Goal: Task Accomplishment & Management: Complete application form

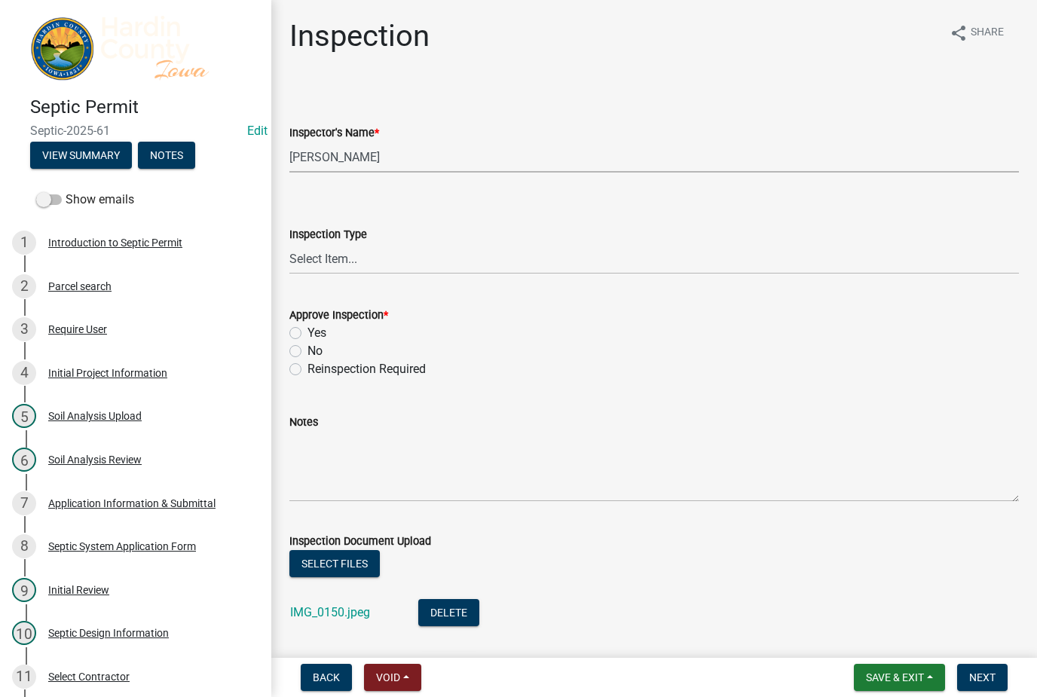
select select "92abfdc4-a32e-4fda-8546-51d3978c14c9"
click at [557, 259] on select "Select Item... [GEOGRAPHIC_DATA]" at bounding box center [654, 258] width 730 height 31
click at [541, 260] on select "Select Item... [GEOGRAPHIC_DATA]" at bounding box center [654, 258] width 730 height 31
select select "3f6a41d2-1bc0-4b02-a119-7a8f2dc110ad"
click at [323, 330] on label "Yes" at bounding box center [316, 333] width 19 height 18
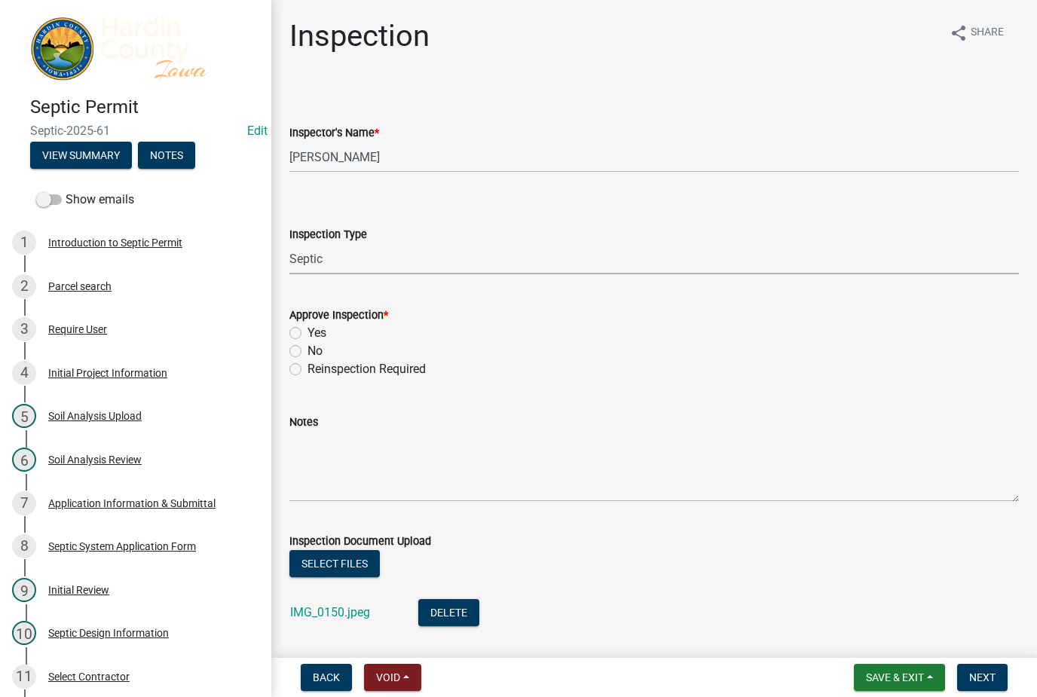
click at [317, 330] on input "Yes" at bounding box center [312, 329] width 10 height 10
radio input "true"
click at [416, 474] on textarea "Notes" at bounding box center [654, 466] width 730 height 71
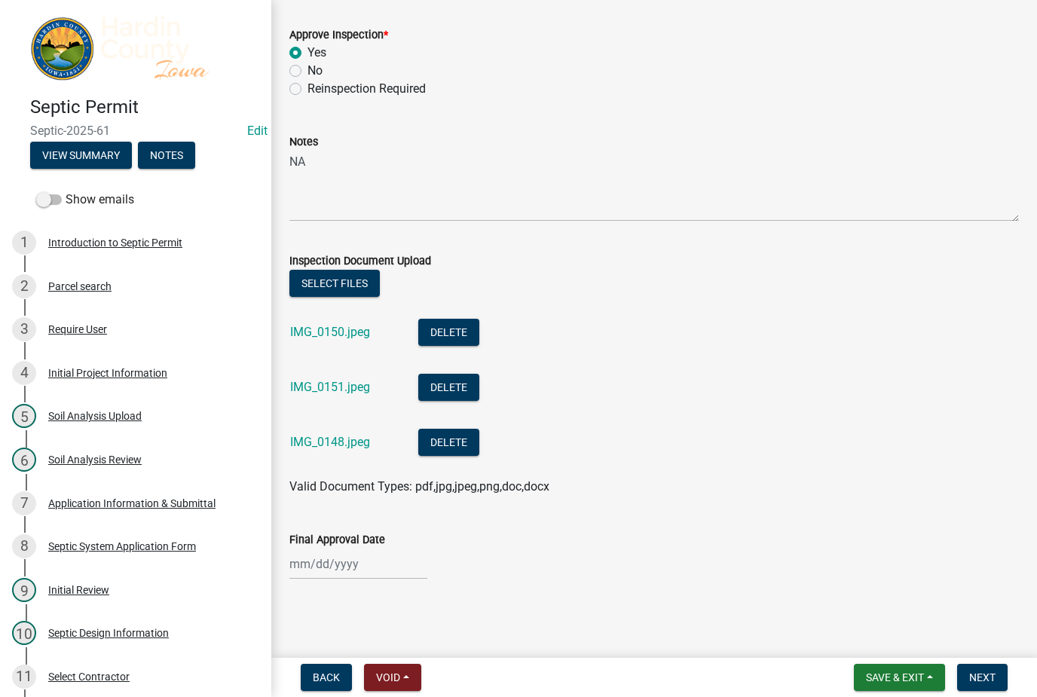
scroll to position [280, 0]
type textarea "NA"
click at [315, 291] on button "Select files" at bounding box center [334, 283] width 90 height 27
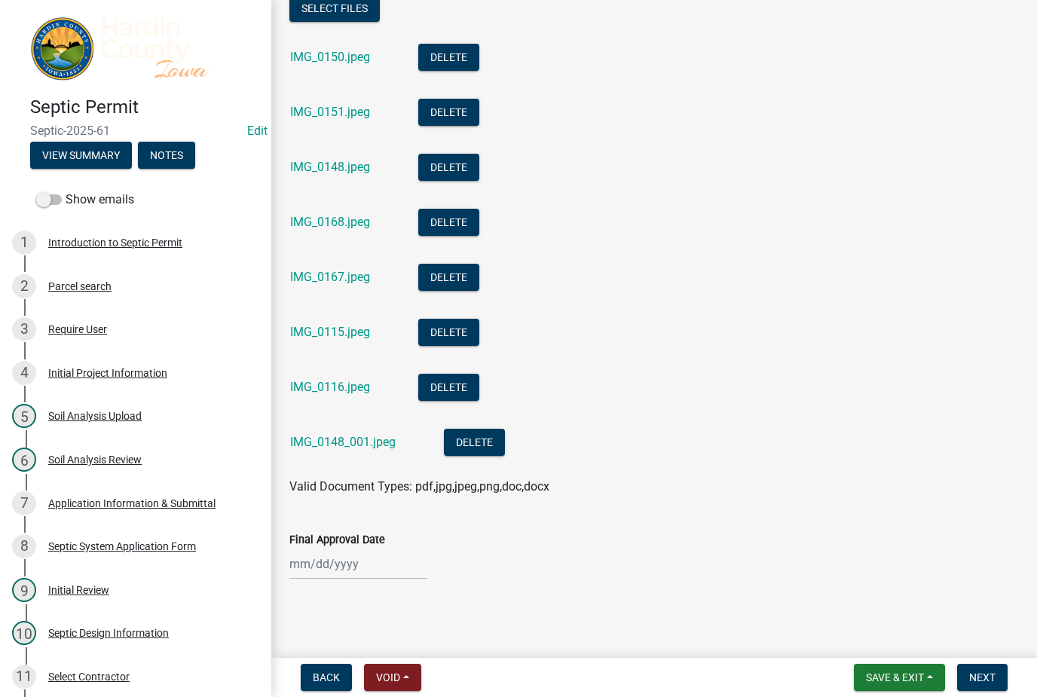
scroll to position [555, 0]
click at [912, 672] on span "Save & Exit" at bounding box center [895, 678] width 58 height 12
click at [898, 636] on button "Save & Exit" at bounding box center [884, 638] width 121 height 36
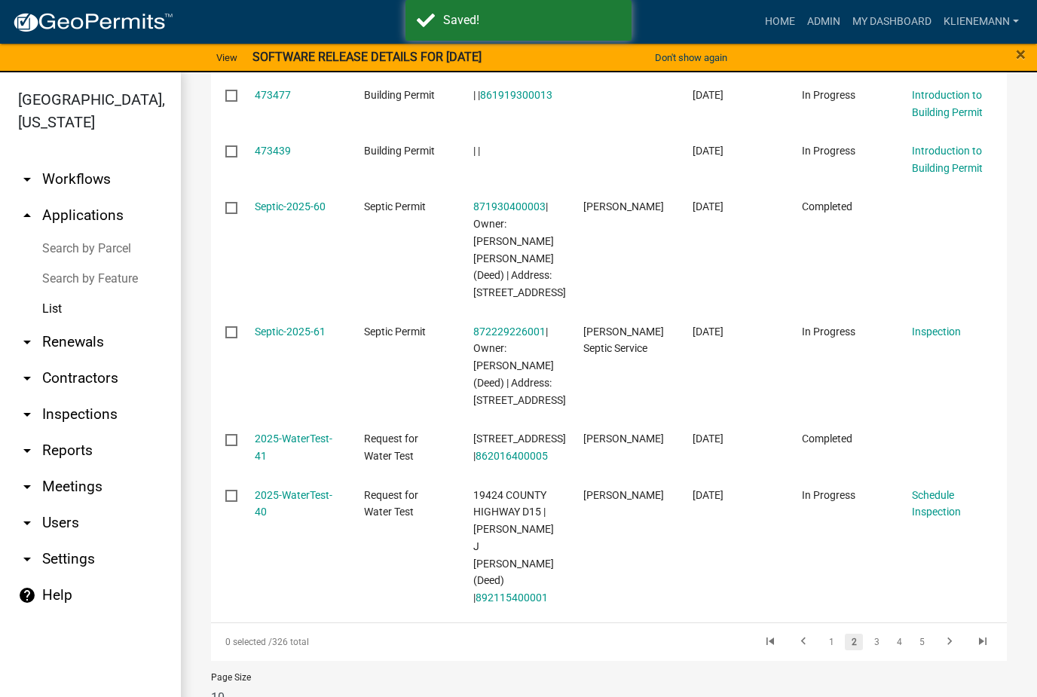
scroll to position [662, 0]
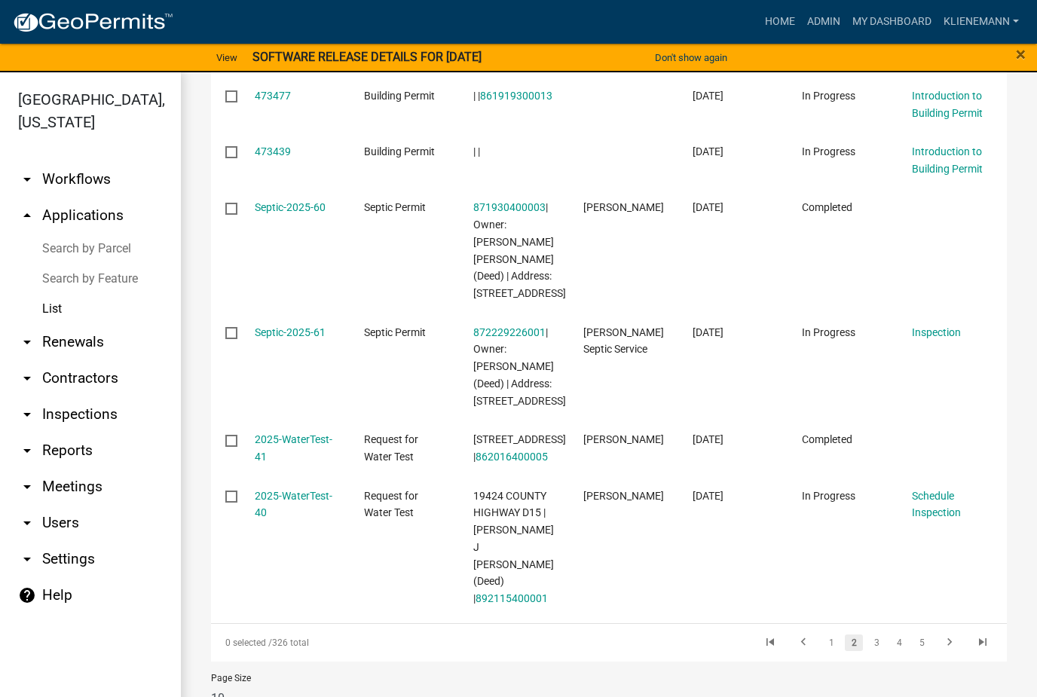
click at [878, 635] on link "3" at bounding box center [876, 643] width 18 height 17
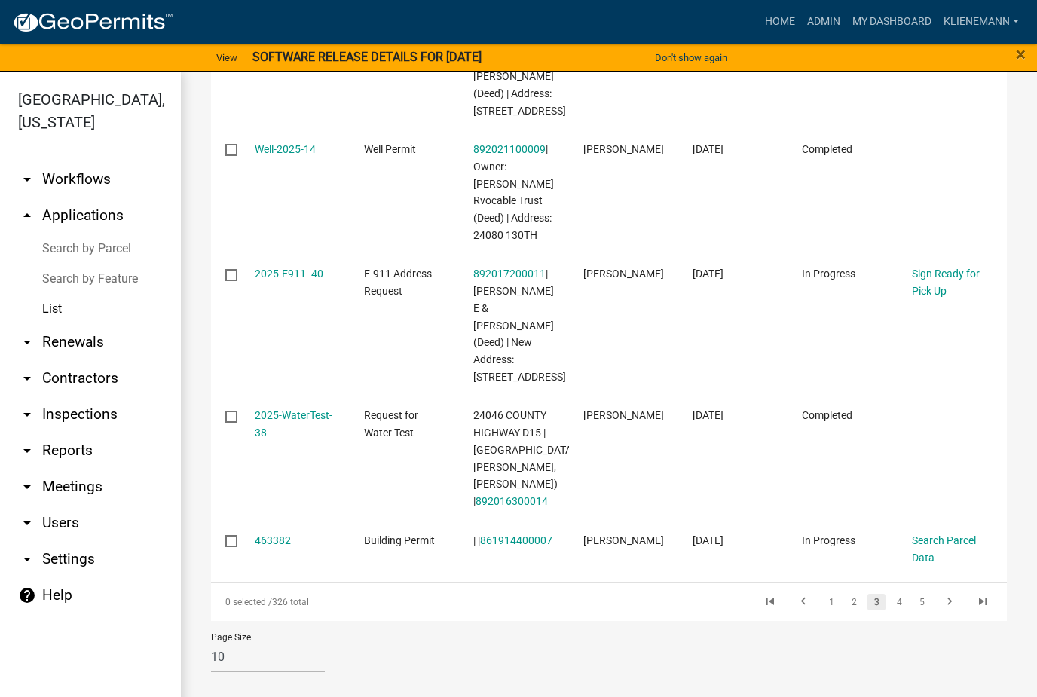
scroll to position [819, 0]
click at [905, 610] on link "4" at bounding box center [899, 602] width 18 height 17
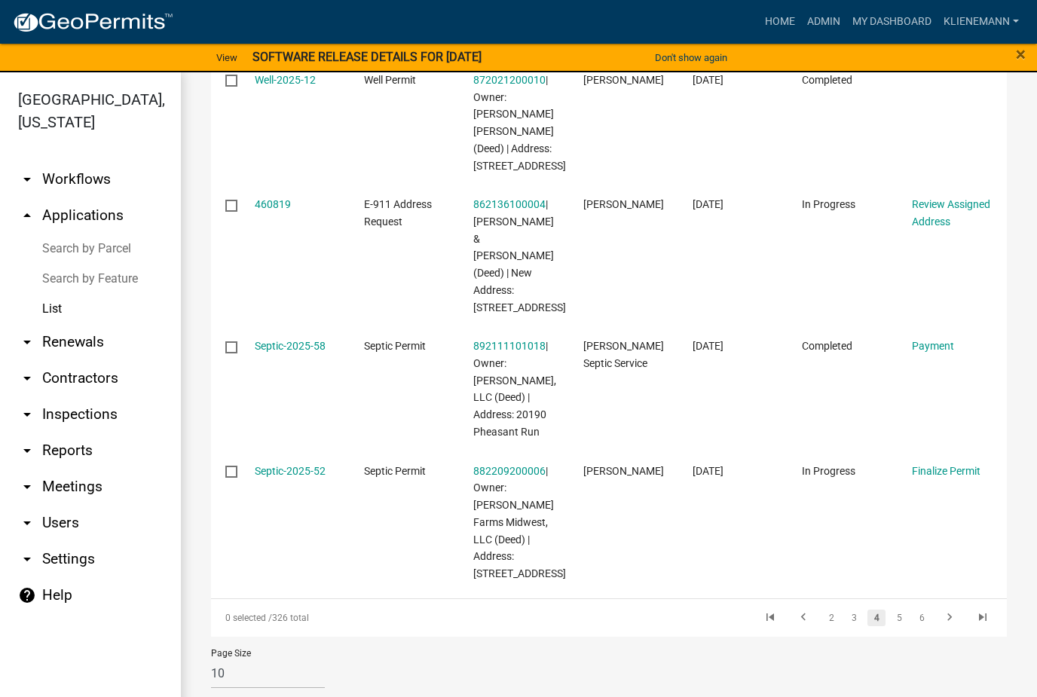
scroll to position [960, 0]
click at [901, 610] on link "5" at bounding box center [899, 618] width 18 height 17
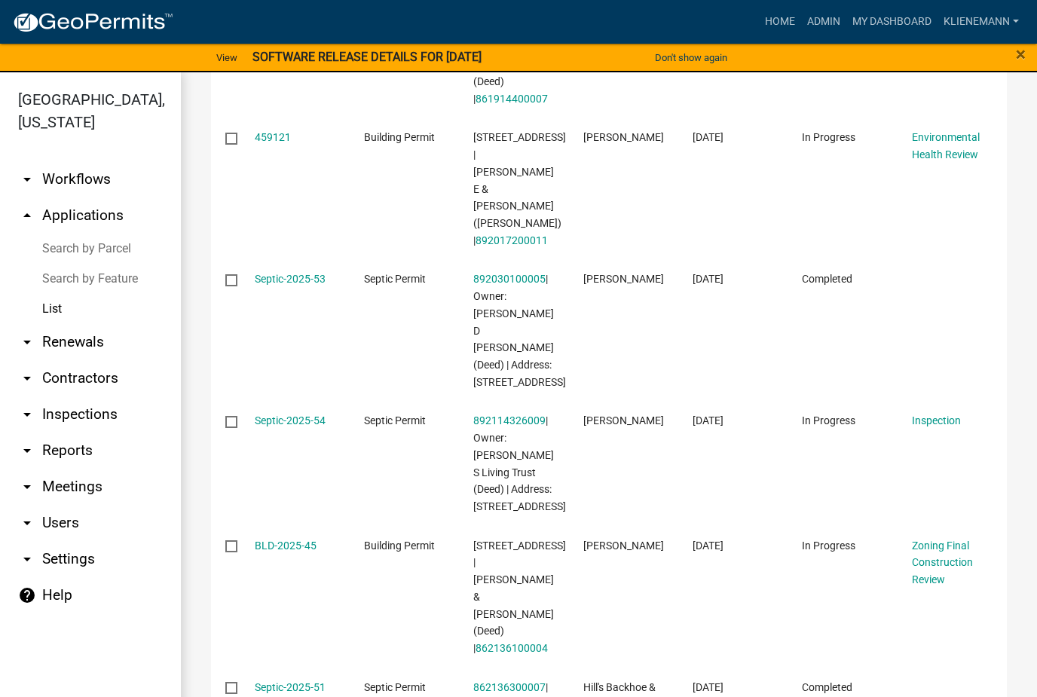
scroll to position [487, 0]
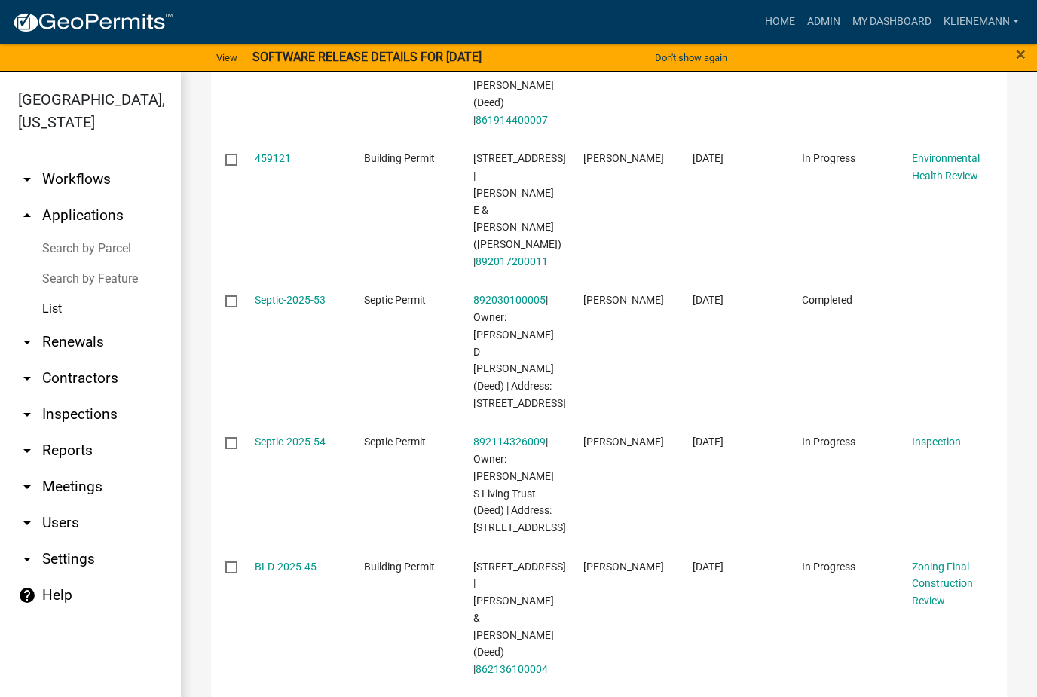
click at [276, 436] on link "Septic-2025-54" at bounding box center [290, 442] width 71 height 12
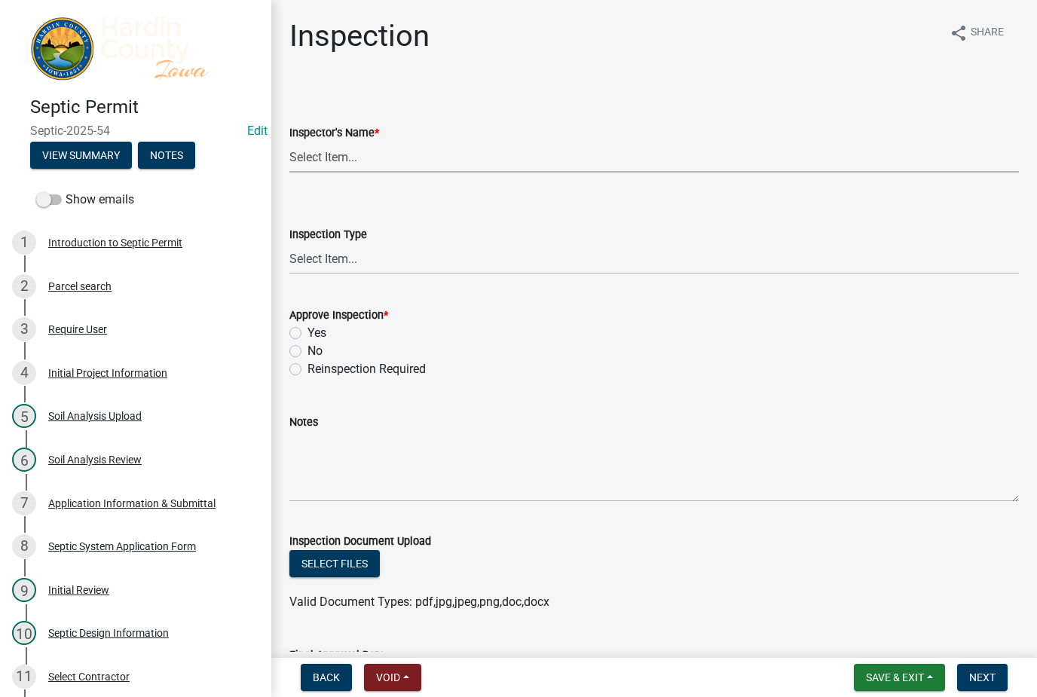
click at [427, 148] on select "Select Item... [PERSON_NAME] [PERSON_NAME] Roll [PERSON_NAME]" at bounding box center [654, 157] width 730 height 31
select select "92abfdc4-a32e-4fda-8546-51d3978c14c9"
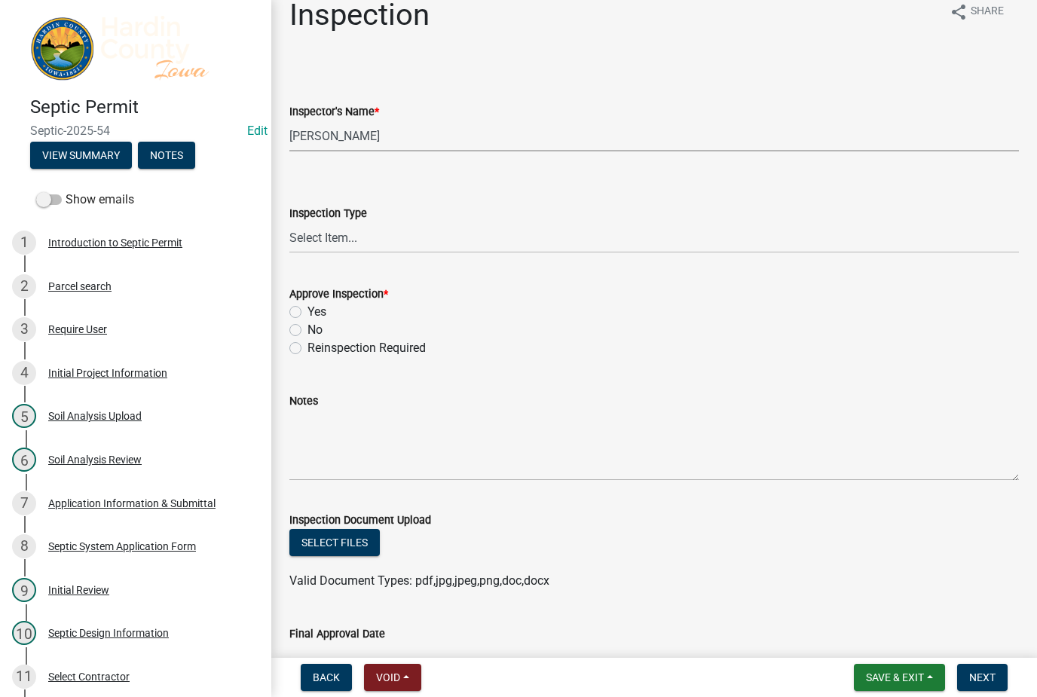
scroll to position [32, 0]
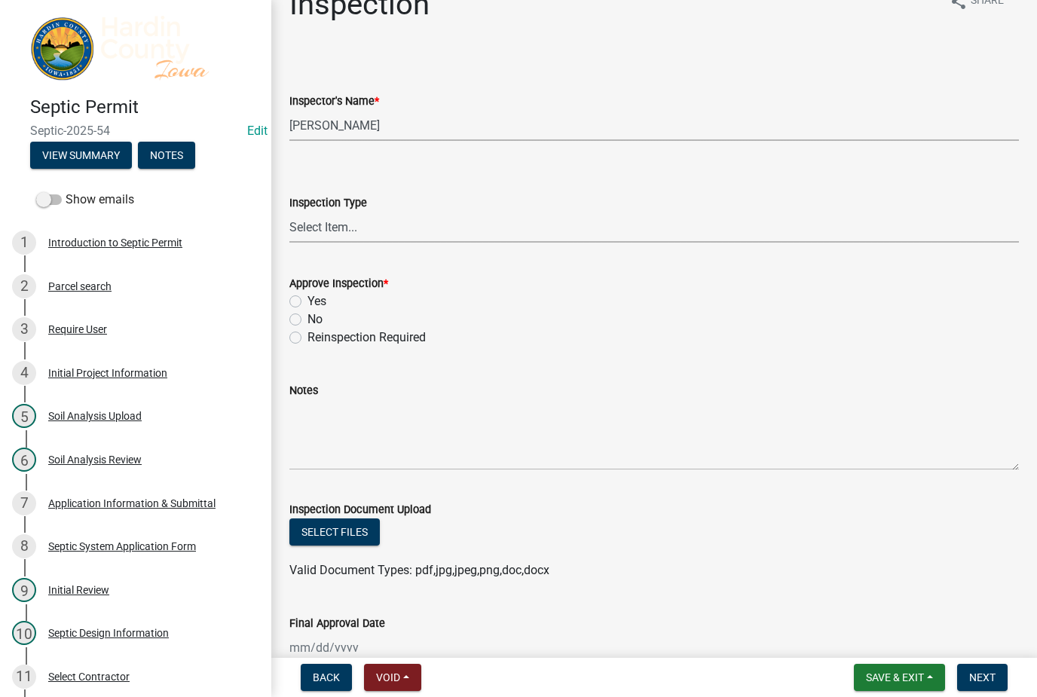
click at [538, 228] on select "Select Item... [GEOGRAPHIC_DATA]" at bounding box center [654, 227] width 730 height 31
select select "3f6a41d2-1bc0-4b02-a119-7a8f2dc110ad"
click at [322, 303] on label "Yes" at bounding box center [316, 301] width 19 height 18
click at [317, 302] on input "Yes" at bounding box center [312, 297] width 10 height 10
radio input "true"
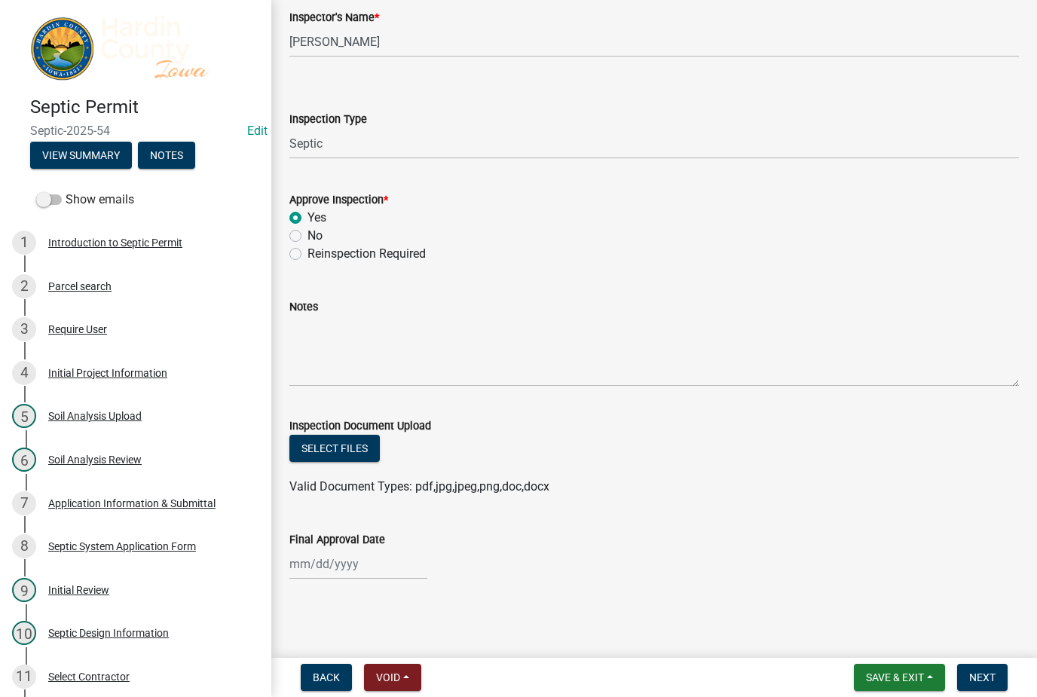
scroll to position [115, 0]
click at [357, 450] on button "Select files" at bounding box center [334, 448] width 90 height 27
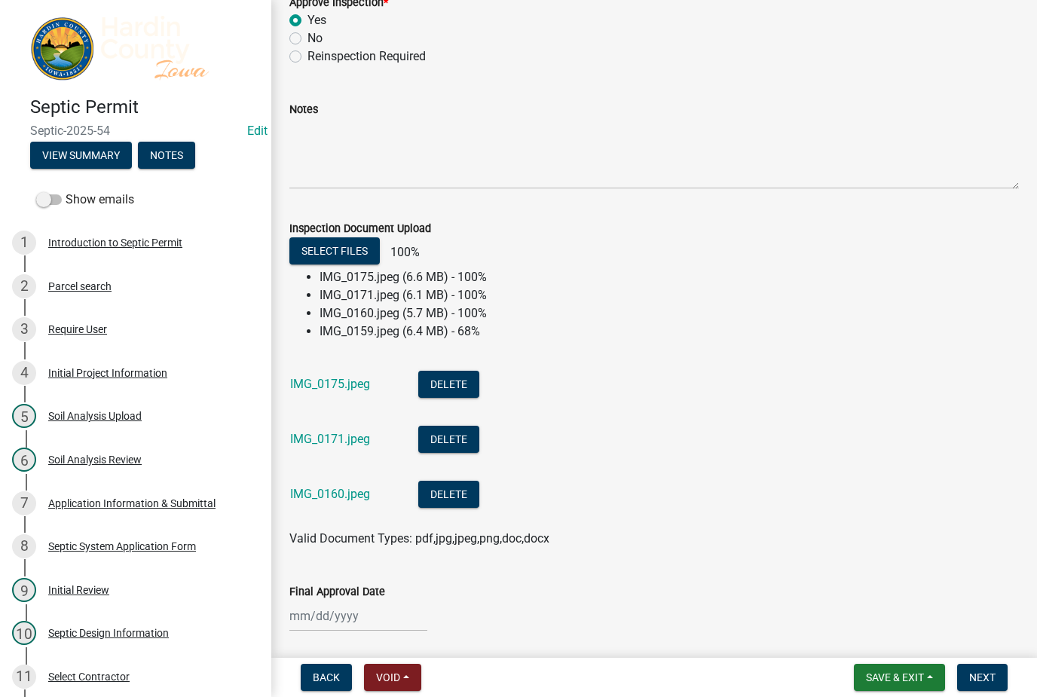
scroll to position [320, 0]
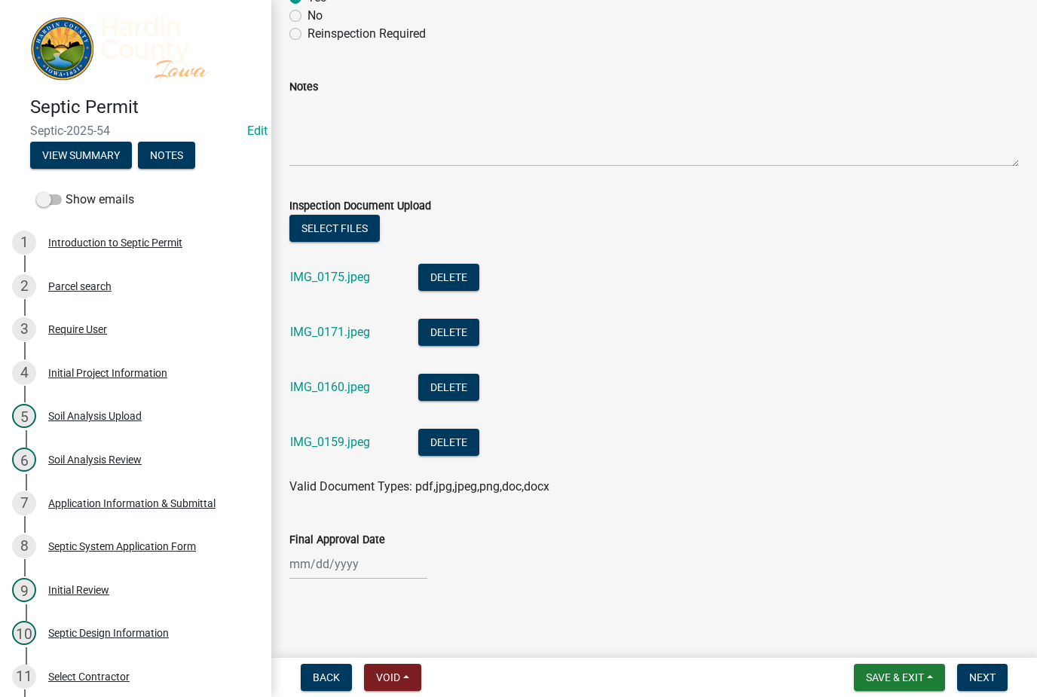
click at [910, 672] on span "Save & Exit" at bounding box center [895, 678] width 58 height 12
click at [914, 642] on button "Save & Exit" at bounding box center [884, 638] width 121 height 36
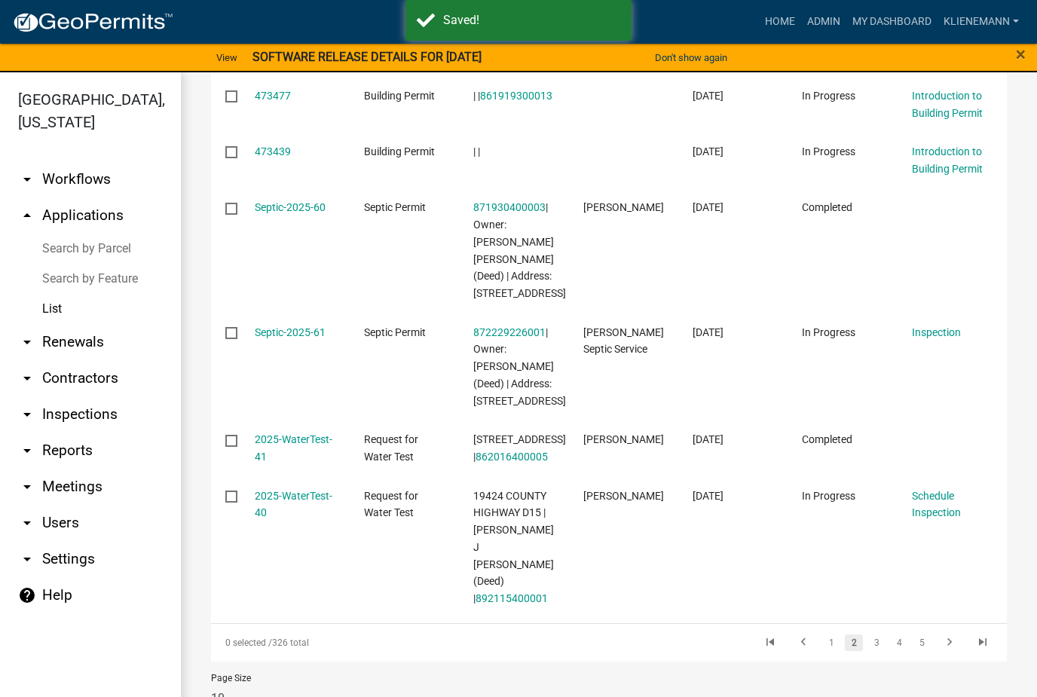
scroll to position [662, 0]
click at [947, 635] on icon "go to next page" at bounding box center [950, 644] width 20 height 18
click at [941, 635] on icon "go to next page" at bounding box center [950, 644] width 20 height 18
click at [947, 635] on icon "go to next page" at bounding box center [950, 644] width 20 height 18
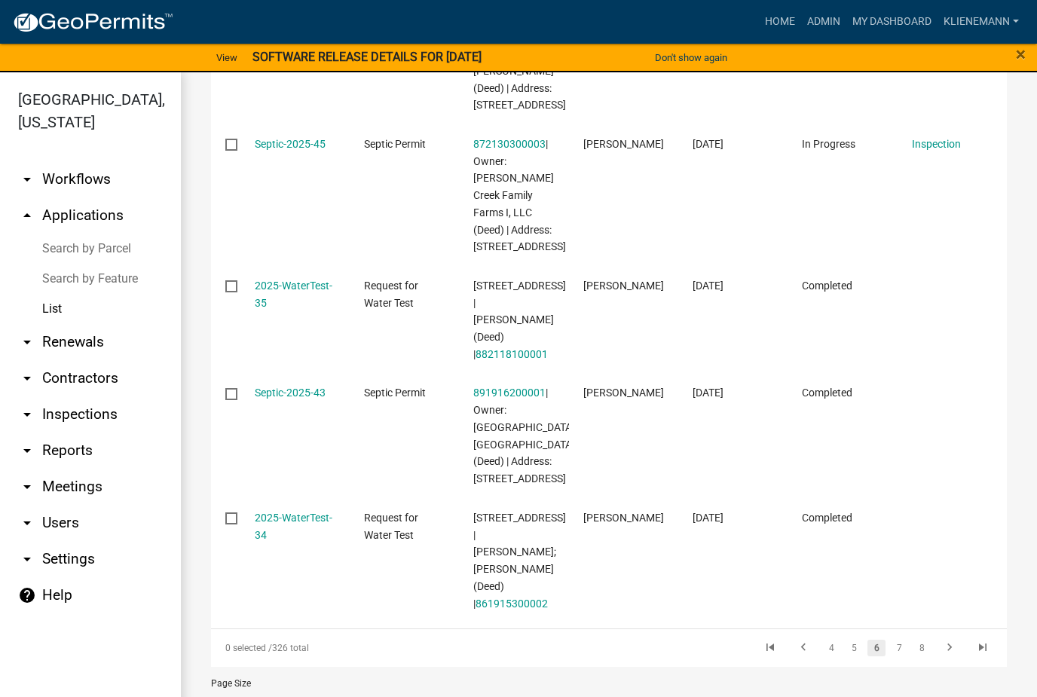
scroll to position [828, 0]
click at [901, 641] on link "7" at bounding box center [899, 649] width 18 height 17
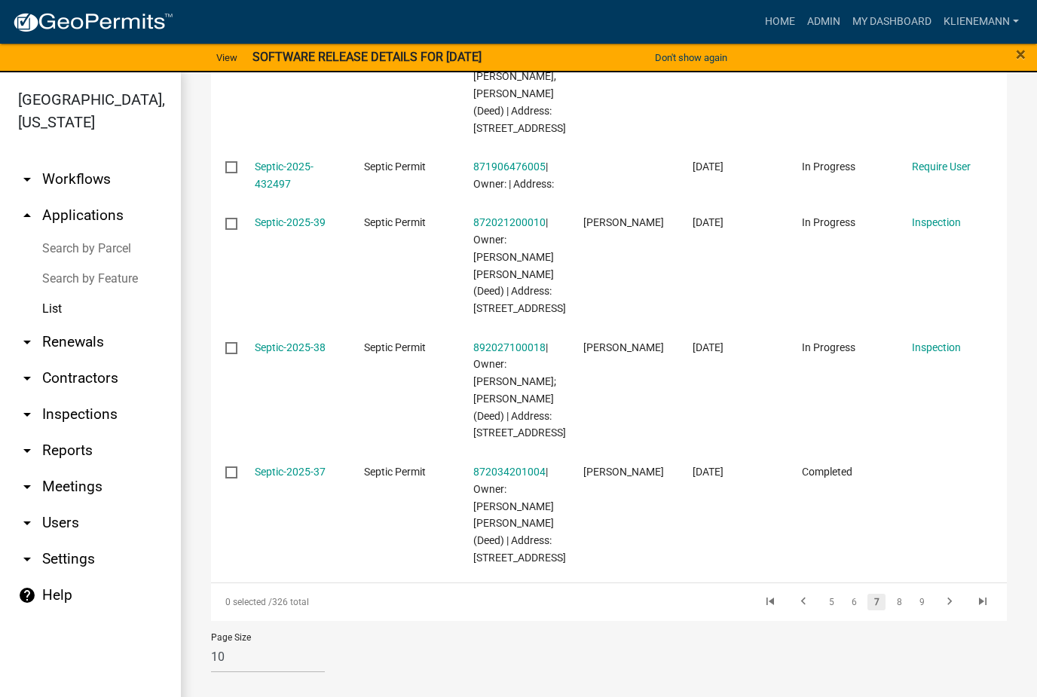
scroll to position [927, 0]
click at [899, 610] on link "8" at bounding box center [899, 602] width 18 height 17
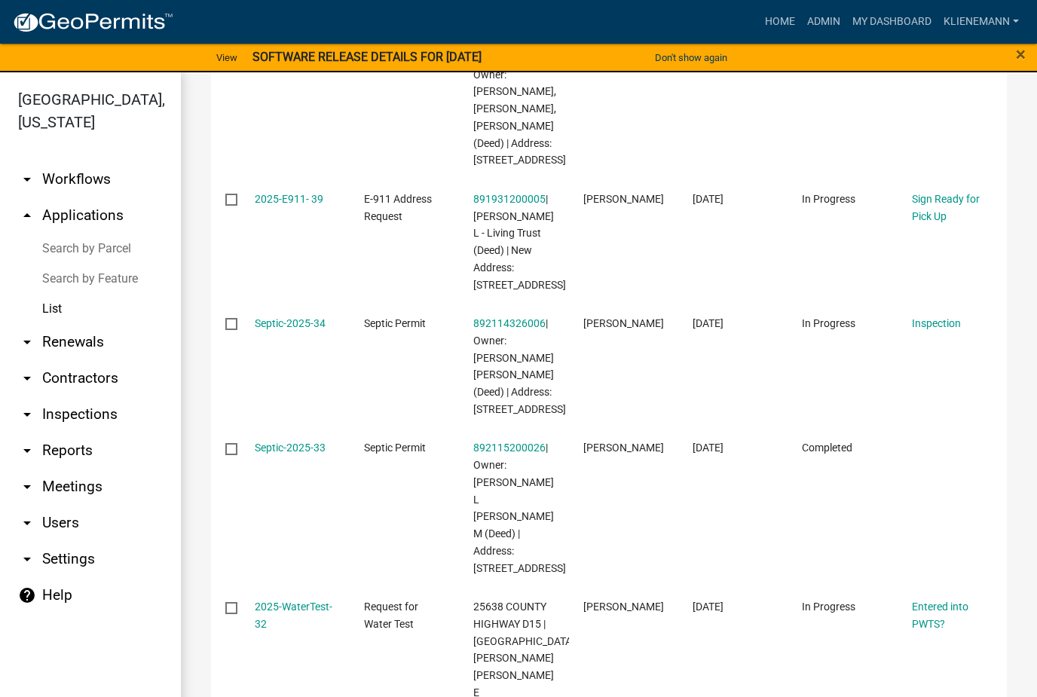
scroll to position [871, 0]
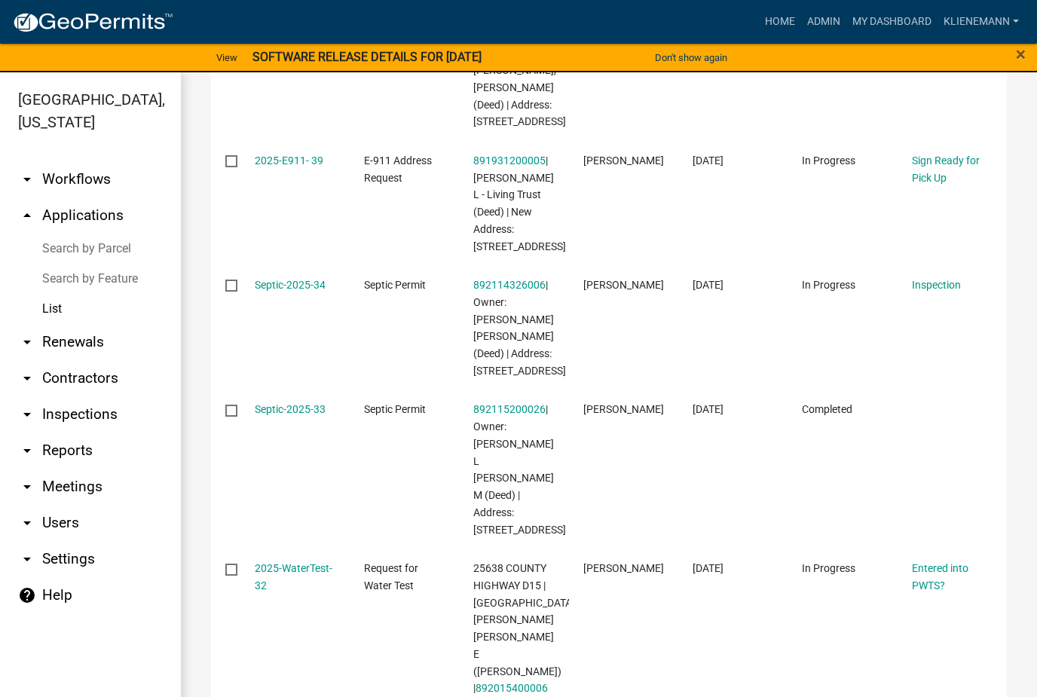
click at [274, 279] on link "Septic-2025-34" at bounding box center [290, 285] width 71 height 12
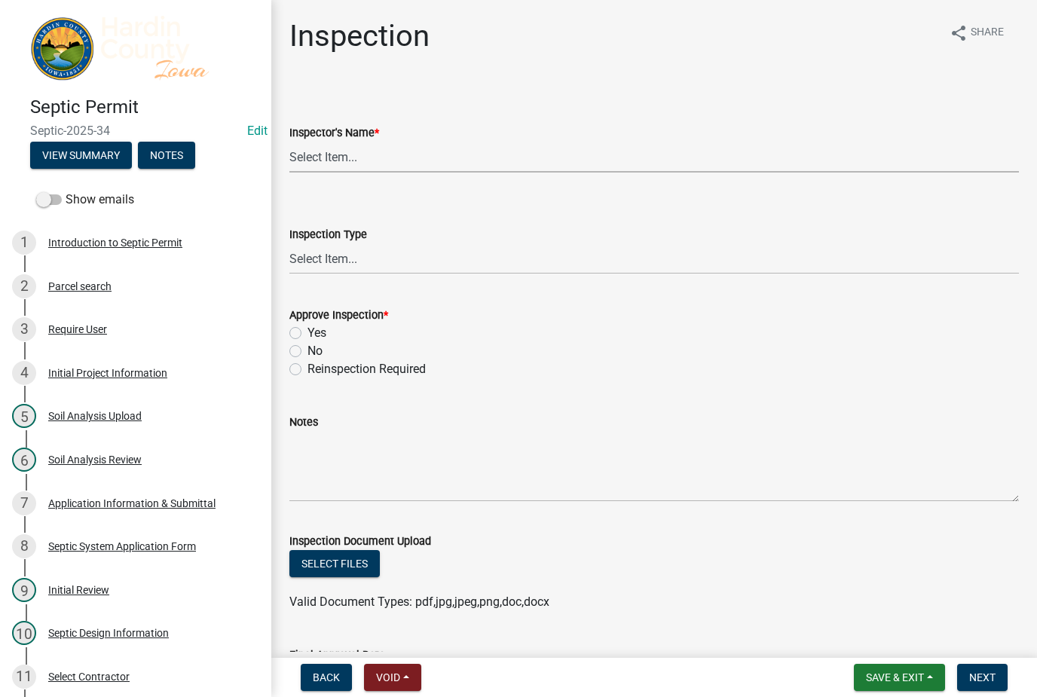
click at [323, 154] on select "Select Item... [PERSON_NAME] [PERSON_NAME] Roll [PERSON_NAME]" at bounding box center [654, 157] width 730 height 31
select select "92abfdc4-a32e-4fda-8546-51d3978c14c9"
click at [326, 262] on select "Select Item... [GEOGRAPHIC_DATA]" at bounding box center [654, 258] width 730 height 31
click at [323, 264] on select "Select Item... [GEOGRAPHIC_DATA]" at bounding box center [654, 258] width 730 height 31
select select "3f6a41d2-1bc0-4b02-a119-7a8f2dc110ad"
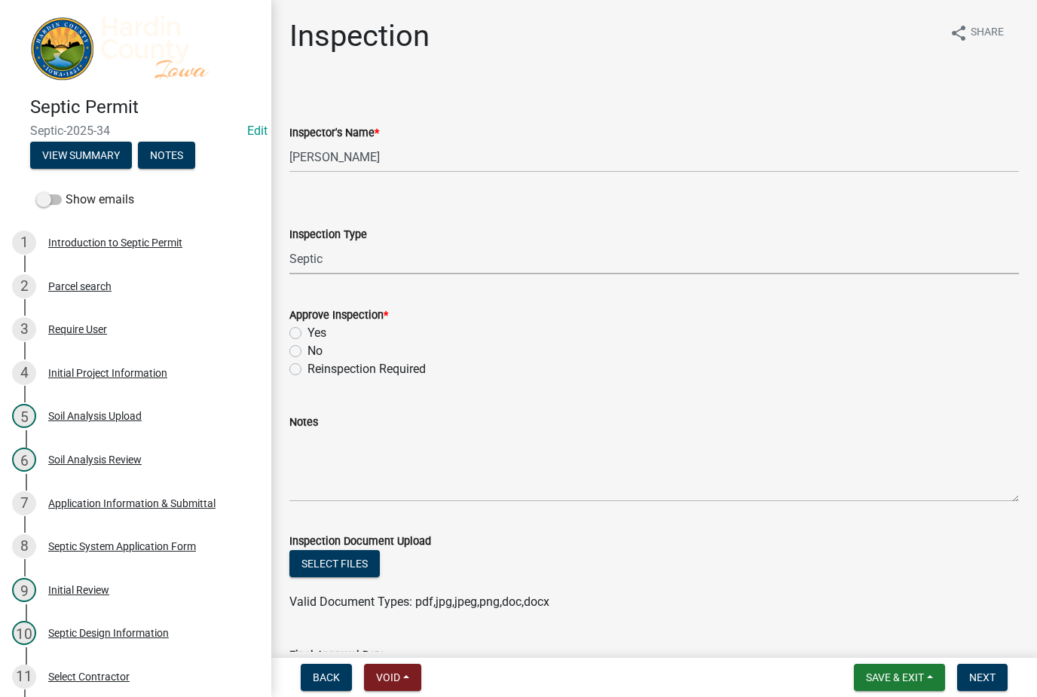
click at [307, 333] on label "Yes" at bounding box center [316, 333] width 19 height 18
click at [307, 333] on input "Yes" at bounding box center [312, 329] width 10 height 10
radio input "true"
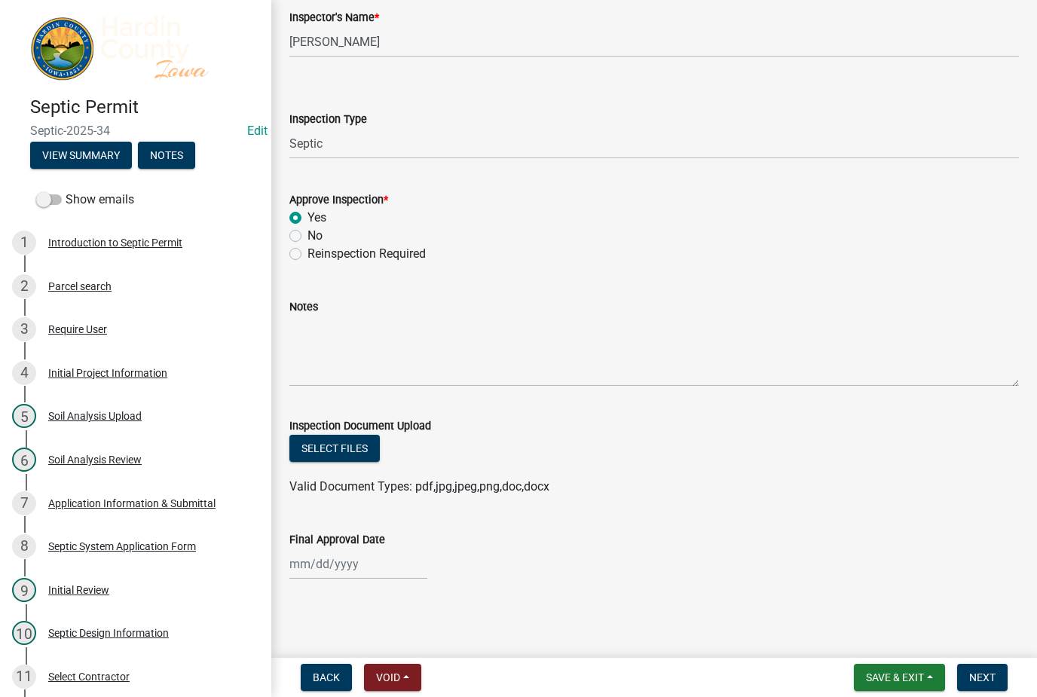
scroll to position [115, 0]
click at [321, 440] on button "Select files" at bounding box center [334, 448] width 90 height 27
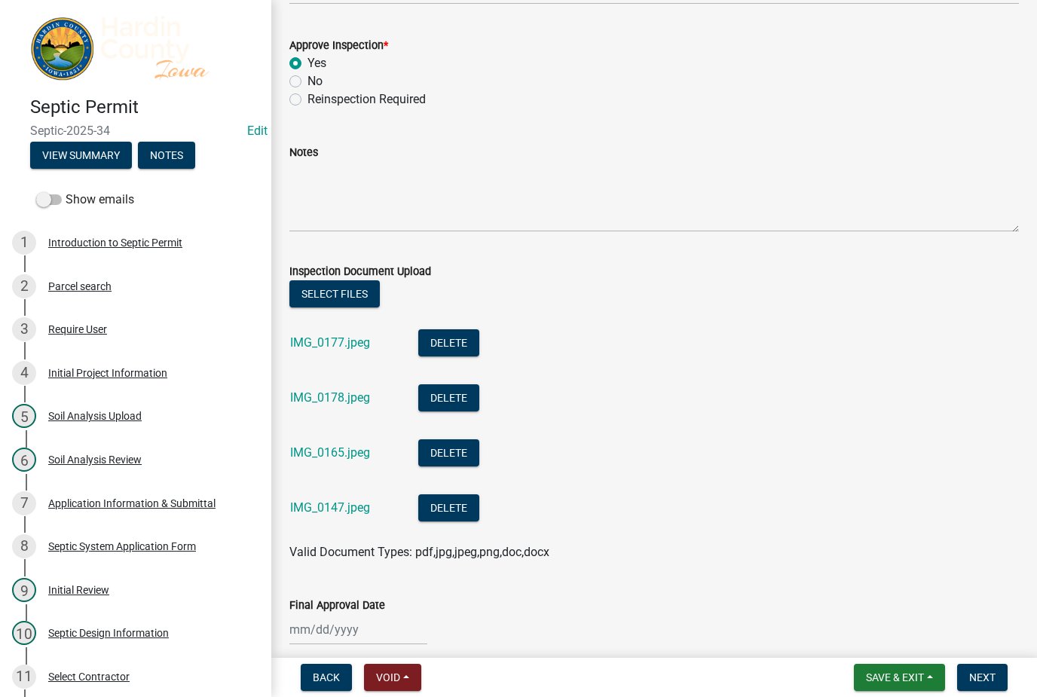
scroll to position [268, 0]
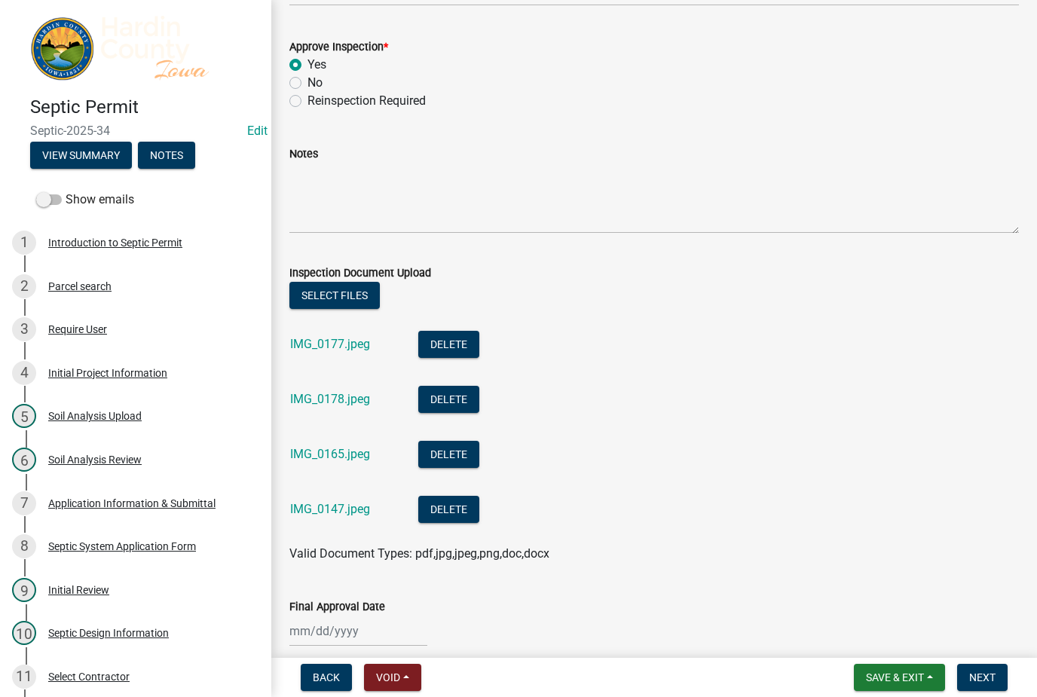
click at [906, 677] on span "Save & Exit" at bounding box center [895, 678] width 58 height 12
click at [920, 637] on button "Save & Exit" at bounding box center [884, 638] width 121 height 36
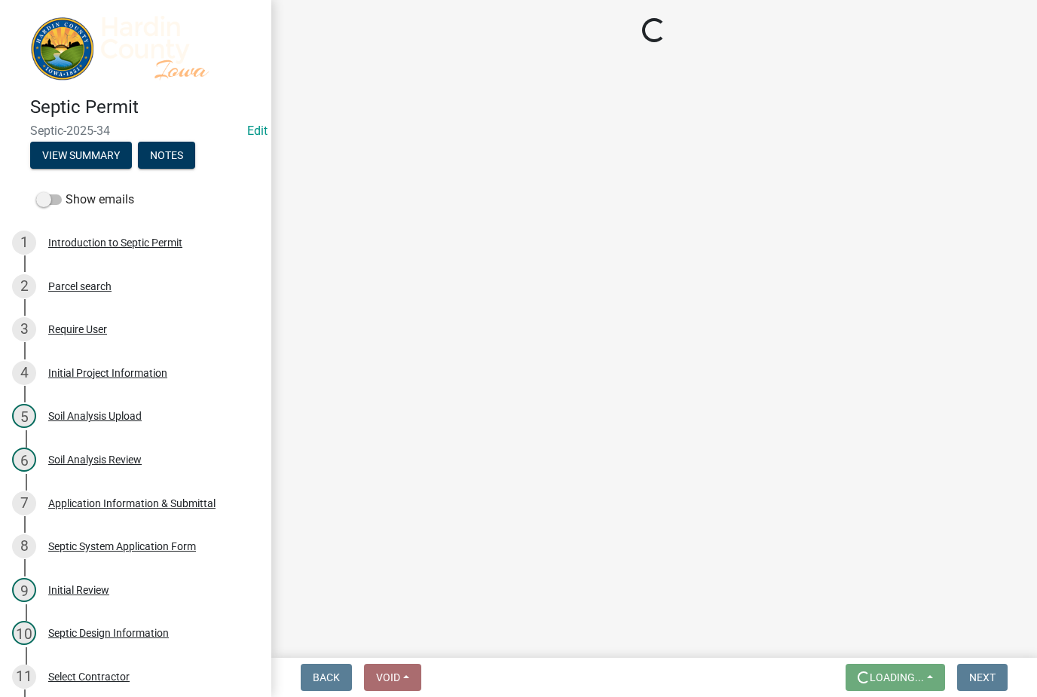
scroll to position [0, 0]
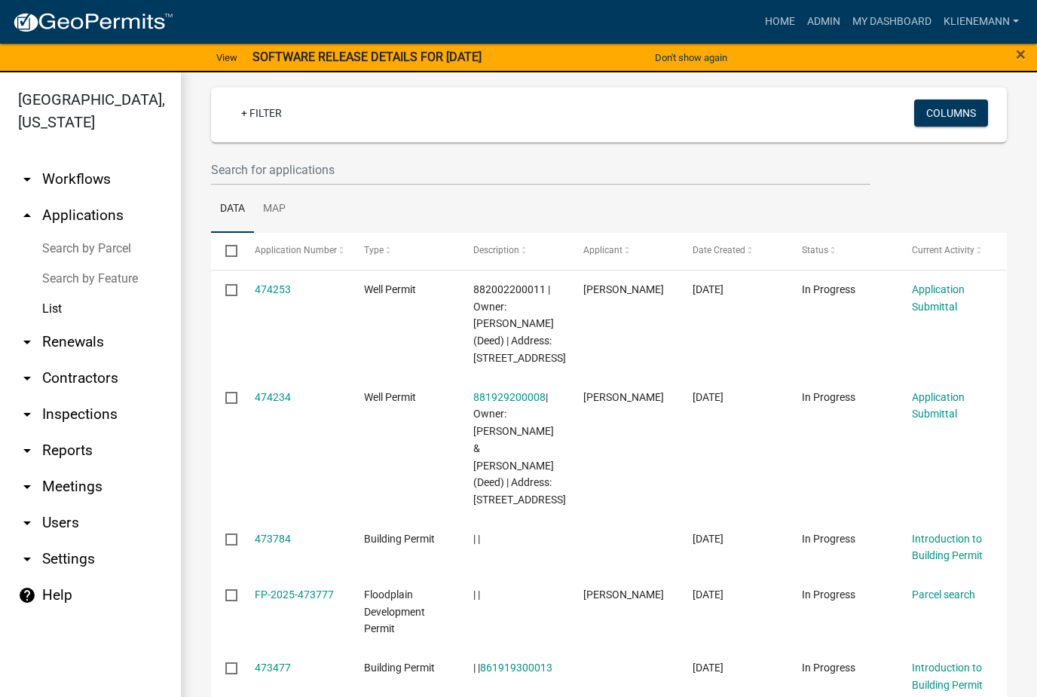
scroll to position [66, 0]
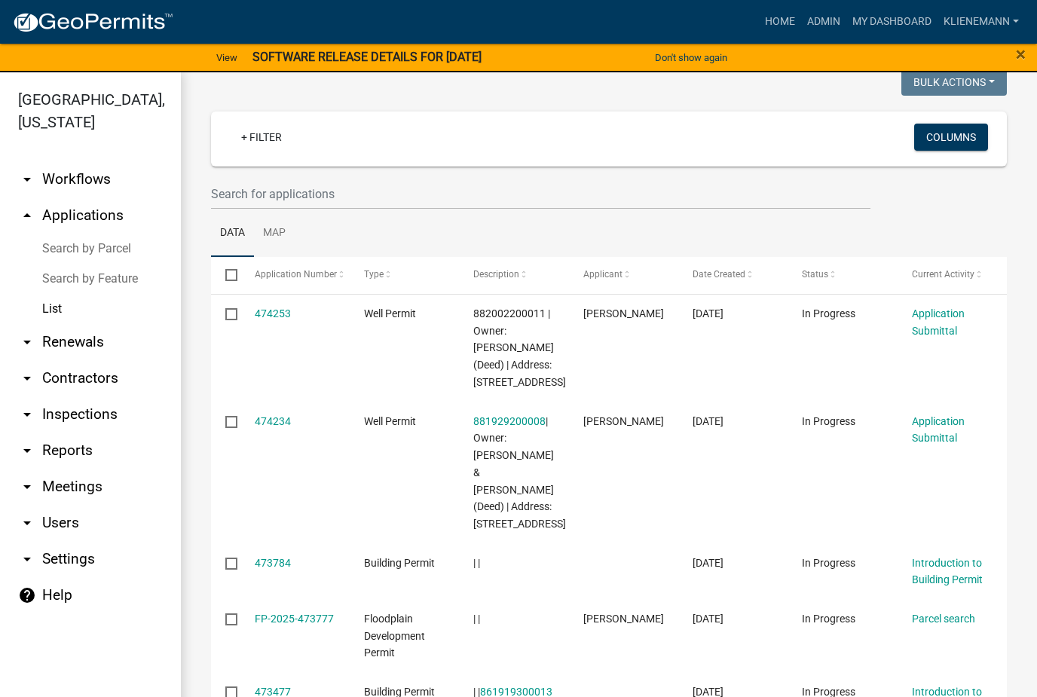
click at [265, 417] on link "474234" at bounding box center [273, 421] width 36 height 12
